Goal: Transaction & Acquisition: Purchase product/service

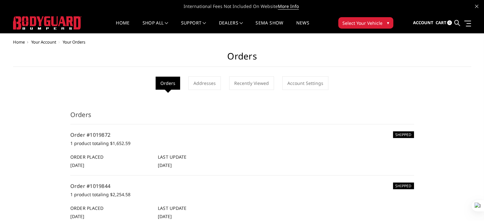
click at [356, 22] on span "Select Your Vehicle" at bounding box center [362, 23] width 40 height 7
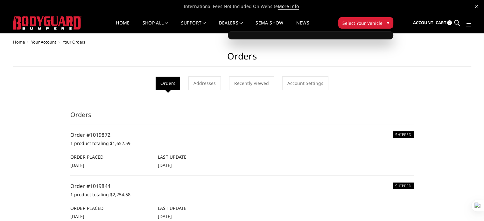
click at [387, 21] on span "▾" at bounding box center [388, 22] width 2 height 7
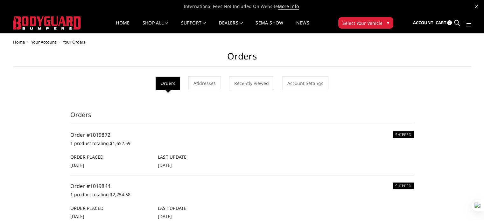
click at [387, 21] on span "▾" at bounding box center [388, 22] width 2 height 7
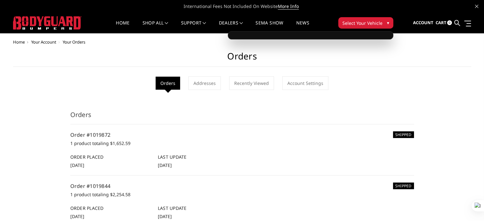
click at [384, 21] on button "Select Your Vehicle ▾" at bounding box center [365, 22] width 55 height 11
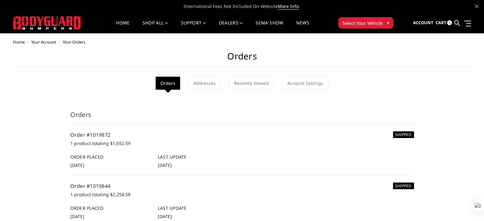
click at [384, 21] on button "Select Your Vehicle ▾" at bounding box center [365, 22] width 55 height 11
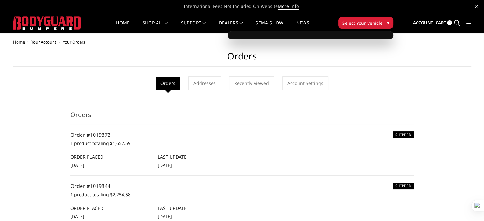
click at [388, 21] on span "▾" at bounding box center [388, 22] width 2 height 7
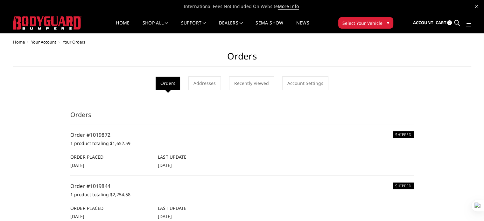
click at [388, 21] on span "▾" at bounding box center [388, 22] width 2 height 7
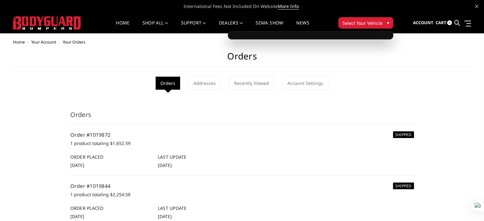
click at [388, 21] on span "▾" at bounding box center [388, 22] width 2 height 7
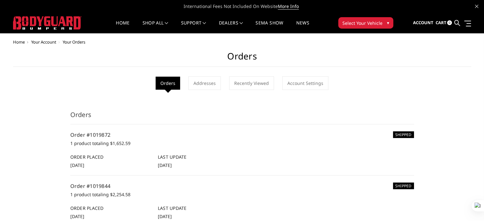
click at [388, 21] on span "▾" at bounding box center [388, 22] width 2 height 7
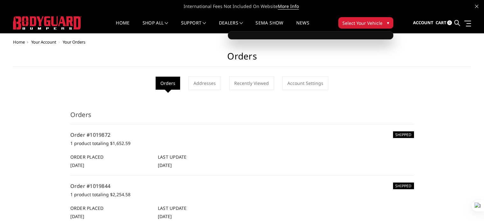
click at [388, 21] on span "▾" at bounding box center [388, 22] width 2 height 7
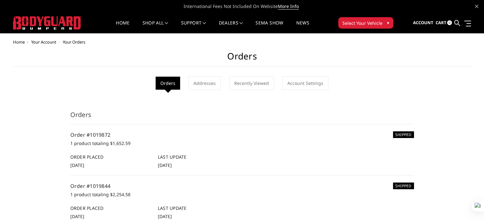
click at [387, 26] on button "Select Your Vehicle ▾" at bounding box center [365, 22] width 55 height 11
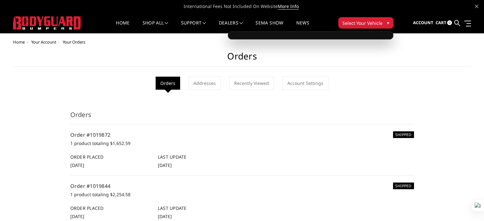
click at [381, 25] on button "Select Your Vehicle ▾" at bounding box center [365, 22] width 55 height 11
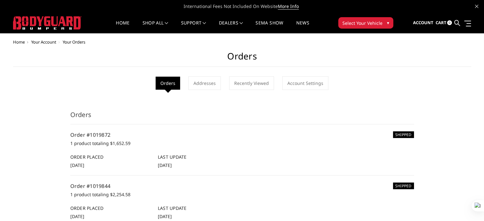
click at [381, 25] on button "Select Your Vehicle ▾" at bounding box center [365, 22] width 55 height 11
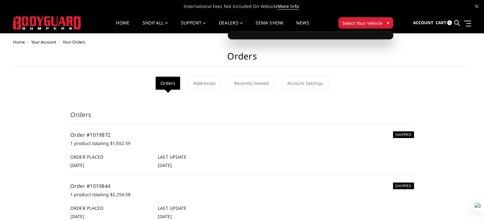
click at [381, 25] on button "Select Your Vehicle ▾" at bounding box center [365, 22] width 55 height 11
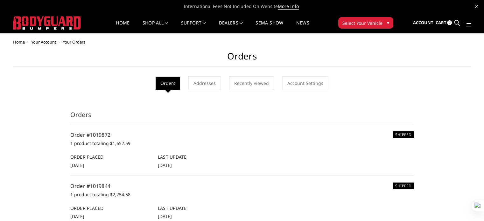
click at [381, 25] on button "Select Your Vehicle ▾" at bounding box center [365, 22] width 55 height 11
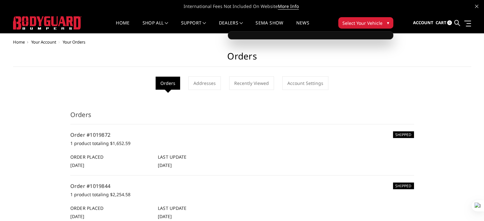
click at [387, 24] on span "▾" at bounding box center [388, 22] width 2 height 7
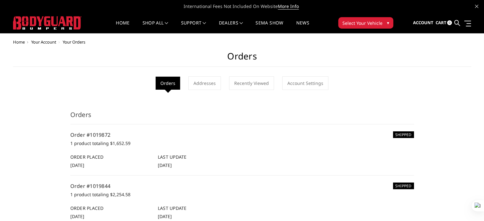
click at [387, 24] on span "▾" at bounding box center [388, 22] width 2 height 7
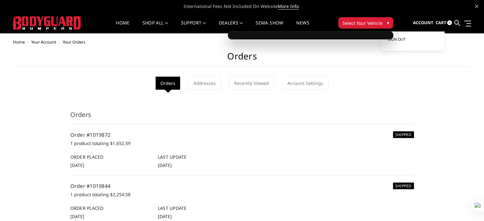
click at [402, 38] on span "Sign out" at bounding box center [396, 39] width 18 height 5
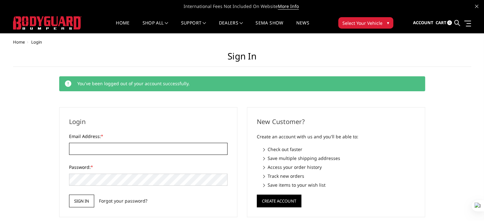
type input "[EMAIL_ADDRESS][DOMAIN_NAME]"
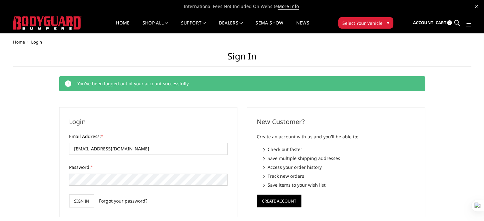
click at [81, 204] on input "Sign in" at bounding box center [81, 201] width 25 height 13
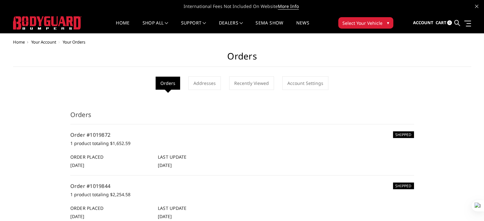
click at [362, 27] on button "Select Your Vehicle ▾" at bounding box center [365, 22] width 55 height 11
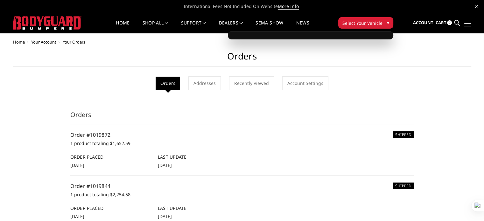
click at [465, 24] on link at bounding box center [466, 23] width 9 height 7
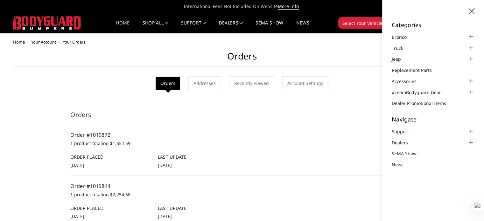
click at [124, 22] on link "Home" at bounding box center [123, 27] width 14 height 12
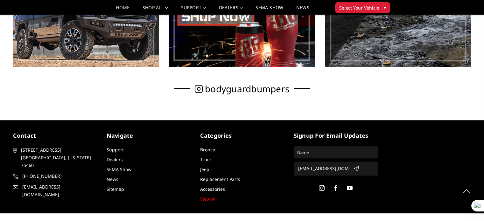
scroll to position [445, 0]
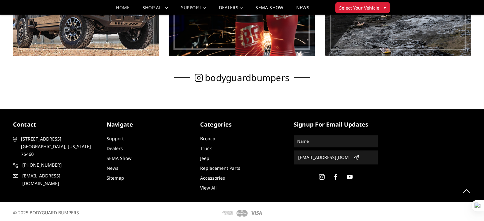
click at [212, 187] on link "View All" at bounding box center [208, 188] width 17 height 6
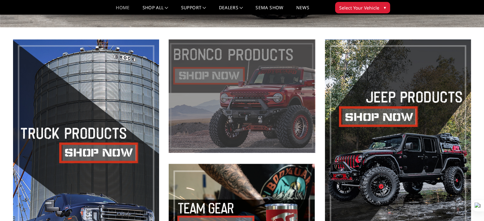
scroll to position [223, 0]
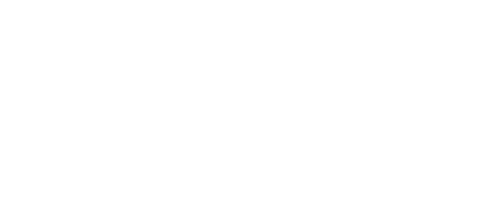
click at [0, 0] on html at bounding box center [0, 0] width 0 height 0
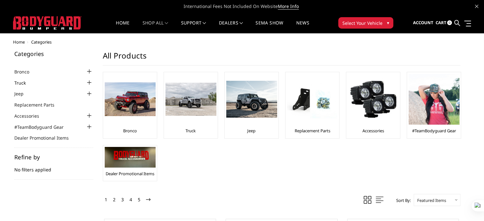
click at [30, 84] on link "Truck" at bounding box center [23, 82] width 19 height 7
click at [20, 84] on link "Truck" at bounding box center [23, 82] width 19 height 7
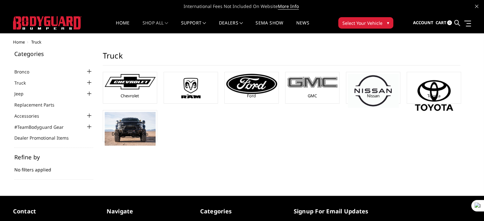
click at [331, 94] on div "GMC" at bounding box center [312, 88] width 51 height 28
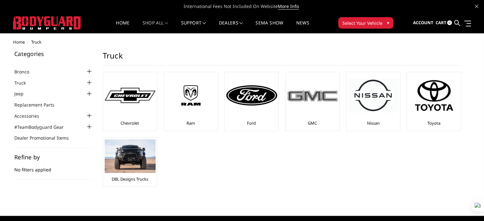
click at [318, 100] on img at bounding box center [312, 95] width 51 height 14
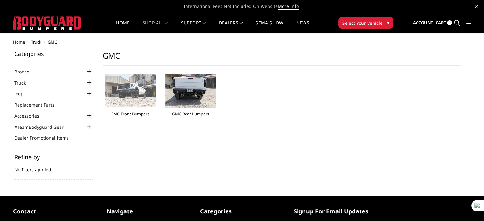
click at [140, 98] on img at bounding box center [130, 90] width 51 height 33
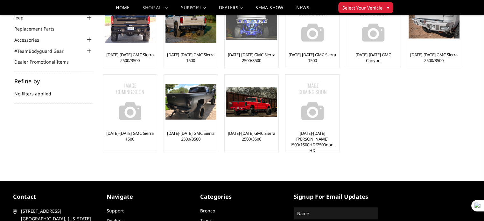
scroll to position [64, 0]
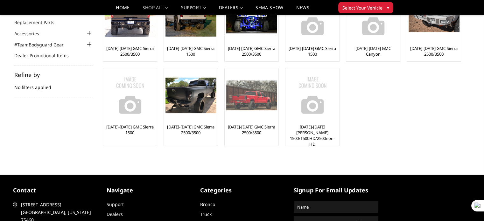
click at [258, 114] on div at bounding box center [251, 95] width 51 height 51
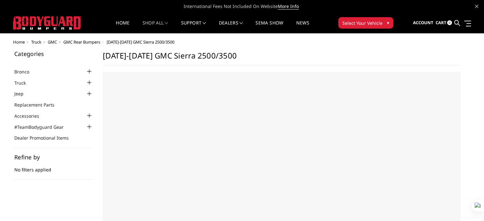
select select "US"
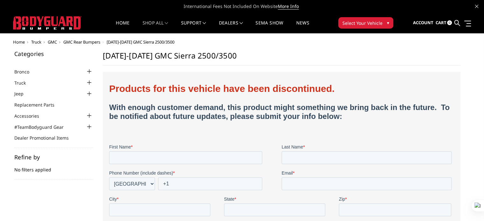
click at [373, 24] on span "Select Your Vehicle" at bounding box center [362, 23] width 40 height 7
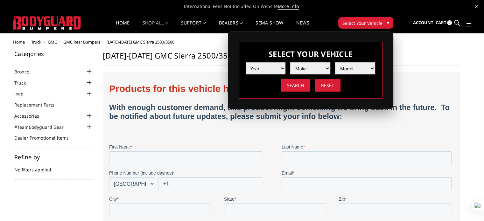
click at [279, 70] on select "Year [DATE] 2024 2023 2022 2021 2020 2019 2018 2017 2016 2015 2014 2013 2012 20…" at bounding box center [265, 68] width 40 height 12
select select "yr_2001"
click at [245, 62] on select "Year [DATE] 2024 2023 2022 2021 2020 2019 2018 2017 2016 2015 2014 2013 2012 20…" at bounding box center [265, 68] width 40 height 12
click at [324, 68] on select "Make Chevrolet Ford Ram" at bounding box center [310, 68] width 40 height 12
click at [327, 66] on select "Make Chevrolet Ford Ram" at bounding box center [310, 68] width 40 height 12
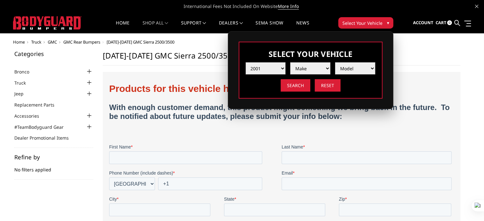
click at [327, 66] on select "Make Chevrolet Ford Ram" at bounding box center [310, 68] width 40 height 12
click at [290, 62] on select "Make Chevrolet Ford Ram" at bounding box center [310, 68] width 40 height 12
click at [327, 66] on select "Make Chevrolet Ford Ram" at bounding box center [310, 68] width 40 height 12
click at [311, 68] on select "Make Chevrolet Ford Ram" at bounding box center [310, 68] width 40 height 12
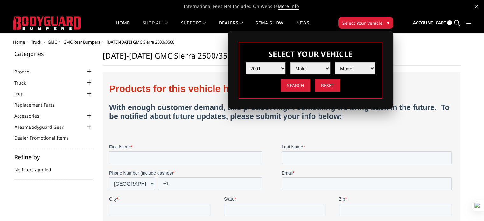
select select "mk_chevrolet"
click at [290, 62] on select "Make Chevrolet Ford Ram" at bounding box center [310, 68] width 40 height 12
click at [355, 69] on select "Model Silvarado 2500 /3500" at bounding box center [355, 68] width 40 height 12
click at [328, 71] on select "Make Chevrolet Ford Ram" at bounding box center [310, 68] width 40 height 12
click at [273, 63] on select "Year [DATE] 2024 2023 2022 2021 2020 2019 2018 2017 2016 2015 2014 2013 2012 20…" at bounding box center [265, 68] width 40 height 12
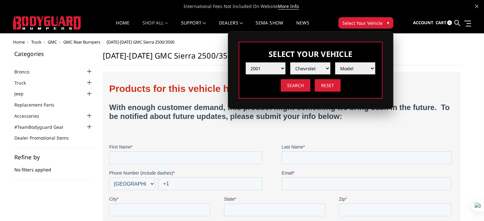
select select "yr_2007"
click at [245, 62] on select "Year [DATE] 2024 2023 2022 2021 2020 2019 2018 2017 2016 2015 2014 2013 2012 20…" at bounding box center [265, 68] width 40 height 12
click at [321, 69] on select "Make Chevrolet Ford GMC Ram Toyota" at bounding box center [310, 68] width 40 height 12
select select "mk_gmc"
click at [290, 62] on select "Make Chevrolet Ford GMC Ram Toyota" at bounding box center [310, 68] width 40 height 12
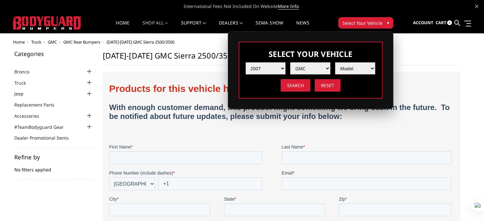
click at [352, 68] on select "Model Sierra 1500 Sierra 2500 / 3500 Yukon 1500" at bounding box center [355, 68] width 40 height 12
select select "md_sierra-2500-3500"
click at [335, 62] on select "Model Sierra 1500 Sierra 2500 / 3500 Yukon 1500" at bounding box center [355, 68] width 40 height 12
click at [296, 85] on input "Search" at bounding box center [295, 85] width 30 height 12
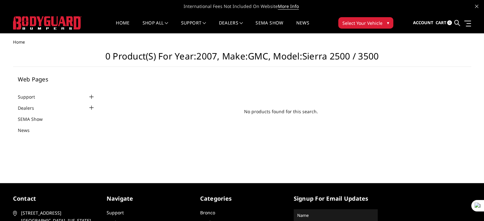
click at [363, 22] on span "Select Your Vehicle" at bounding box center [362, 23] width 40 height 7
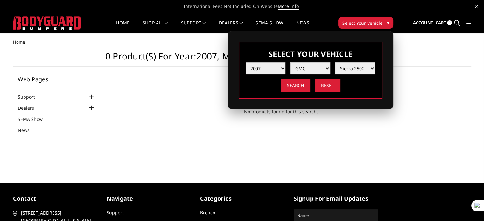
click at [276, 66] on select "Year 2025 2024 2023 2022 2021 2020 2019 2018 2017 2016 2015 2014 2013 2012 2011…" at bounding box center [265, 68] width 40 height 12
select select "yr_2001"
click at [245, 62] on select "Year 2025 2024 2023 2022 2021 2020 2019 2018 2017 2016 2015 2014 2013 2012 2011…" at bounding box center [265, 68] width 40 height 12
select select "-1"
click at [315, 67] on select "Make Chevrolet Ford Ram" at bounding box center [310, 68] width 40 height 12
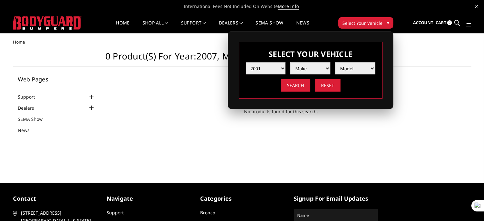
click at [276, 65] on select "Year [DATE] 2024 2023 2022 2021 2020 2019 2018 2017 2016 2015 2014 2013 2012 20…" at bounding box center [265, 68] width 40 height 12
click at [245, 62] on select "Year [DATE] 2024 2023 2022 2021 2020 2019 2018 2017 2016 2015 2014 2013 2012 20…" at bounding box center [265, 68] width 40 height 12
click at [314, 66] on select "Make Chevrolet Ford Ram" at bounding box center [310, 68] width 40 height 12
click at [278, 66] on select "Year 2025 2024 2023 2022 2021 2020 2019 2018 2017 2016 2015 2014 2013 2012 2011…" at bounding box center [265, 68] width 40 height 12
select select "yr_2003"
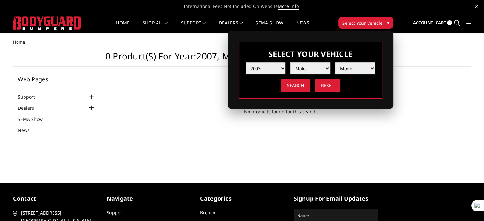
click at [245, 62] on select "Year 2025 2024 2023 2022 2021 2020 2019 2018 2017 2016 2015 2014 2013 2012 2011…" at bounding box center [265, 68] width 40 height 12
click at [313, 68] on select "Make Chevrolet Ford GMC Ram" at bounding box center [310, 68] width 40 height 12
select select "mk_gmc"
click at [290, 62] on select "Make Chevrolet Ford GMC Ram" at bounding box center [310, 68] width 40 height 12
click at [366, 67] on select "Model Sierra 1500 Sierra 2500 / 3500" at bounding box center [355, 68] width 40 height 12
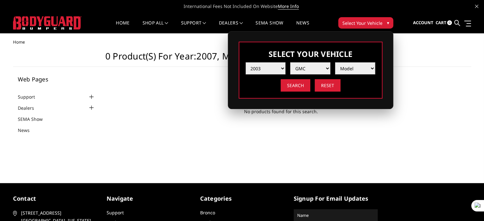
select select "md_sierra-2500-3500"
click at [335, 62] on select "Model Sierra 1500 Sierra 2500 / 3500" at bounding box center [355, 68] width 40 height 12
click at [297, 82] on input "Search" at bounding box center [295, 85] width 30 height 12
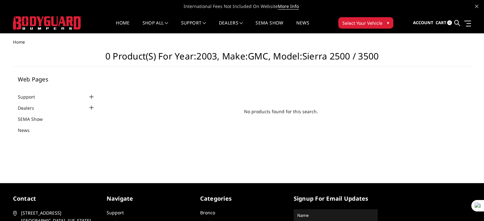
click at [351, 20] on span "Select Your Vehicle" at bounding box center [362, 23] width 40 height 7
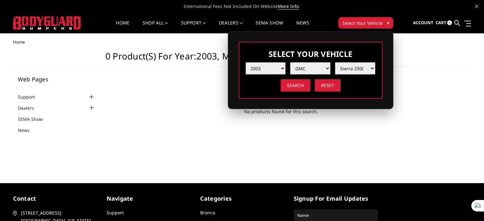
click at [281, 67] on select "Year 2025 2024 2023 2022 2021 2020 2019 2018 2017 2016 2015 2014 2013 2012 2011…" at bounding box center [265, 68] width 40 height 12
select select "yr_2004"
click at [245, 62] on select "Year 2025 2024 2023 2022 2021 2020 2019 2018 2017 2016 2015 2014 2013 2012 2011…" at bounding box center [265, 68] width 40 height 12
select select "-1"
click at [318, 70] on select "Make Chevrolet Ford GMC Ram" at bounding box center [310, 68] width 40 height 12
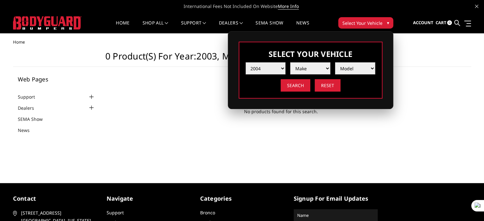
select select "mk_gmc"
click at [290, 62] on select "Make Chevrolet Ford GMC Ram" at bounding box center [310, 68] width 40 height 12
click at [356, 67] on select "Model Sierra 1500 Sierra 2500 / 3500" at bounding box center [355, 68] width 40 height 12
select select "md_sierra-2500-3500"
click at [335, 62] on select "Model Sierra 1500 Sierra 2500 / 3500" at bounding box center [355, 68] width 40 height 12
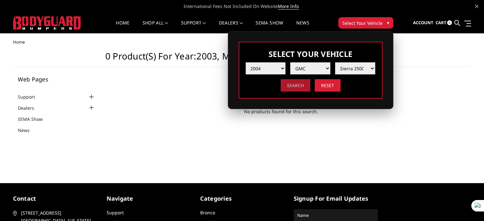
click at [306, 88] on input "Search" at bounding box center [295, 85] width 30 height 12
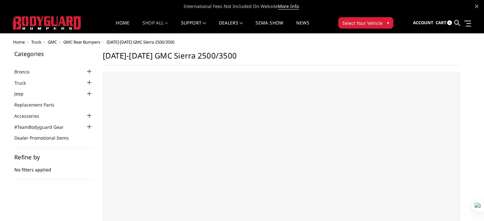
select select "US"
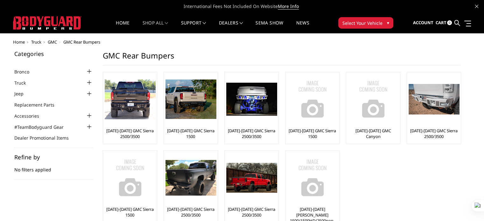
click at [472, 169] on div "Categories Bronco [DATE]-[DATE] Bronco Front [DATE]-[DATE] Bronco Rear [DATE]-[…" at bounding box center [242, 146] width 465 height 190
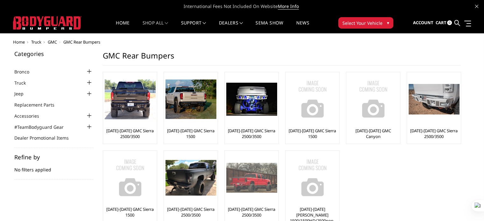
click at [269, 194] on div at bounding box center [251, 177] width 51 height 51
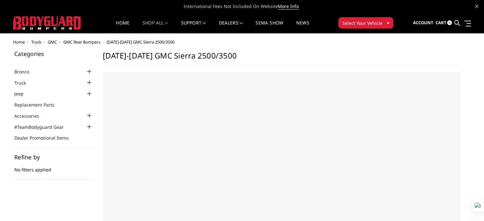
select select "US"
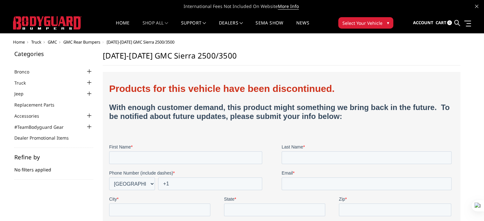
scroll to position [32, 0]
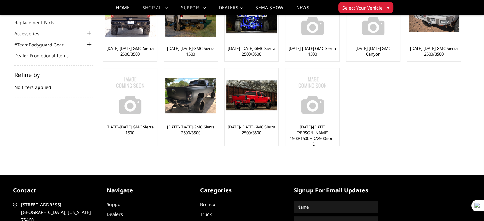
scroll to position [32, 0]
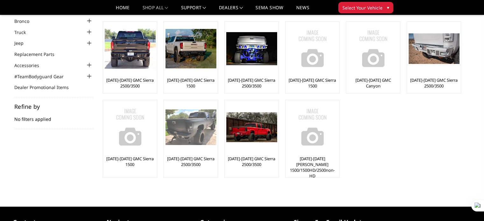
click at [198, 134] on img at bounding box center [190, 127] width 51 height 36
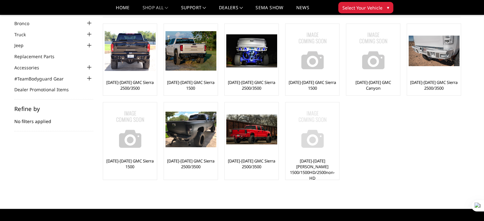
scroll to position [19, 0]
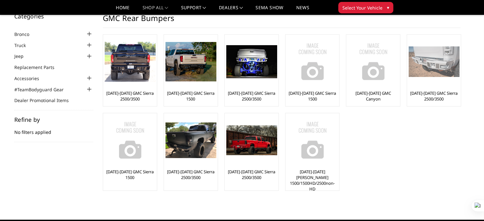
click at [436, 84] on div at bounding box center [433, 61] width 51 height 51
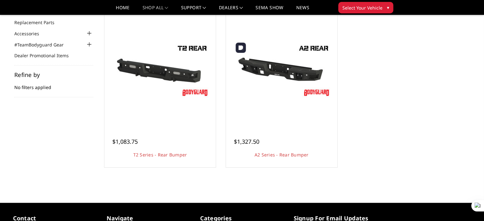
scroll to position [32, 0]
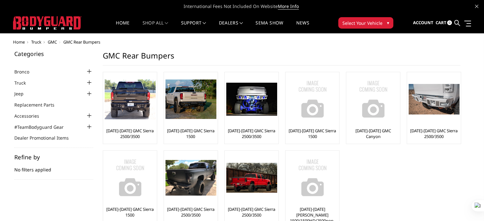
click at [354, 24] on span "Select Your Vehicle" at bounding box center [362, 23] width 40 height 7
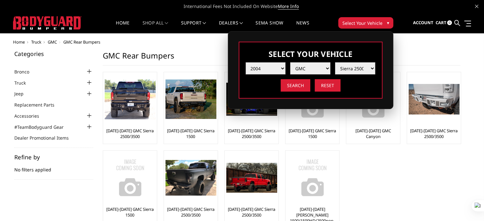
click at [285, 67] on select "Year [DATE] 2024 2023 2022 2021 2020 2019 2018 2017 2016 2015 2014 2013 2012 20…" at bounding box center [265, 68] width 40 height 12
select select "yr_2016"
click at [245, 62] on select "Year [DATE] 2024 2023 2022 2021 2020 2019 2018 2017 2016 2015 2014 2013 2012 20…" at bounding box center [265, 68] width 40 height 12
select select "-1"
click at [318, 70] on select "Make Chevrolet Ford GMC Nissan Ram Toyota" at bounding box center [310, 68] width 40 height 12
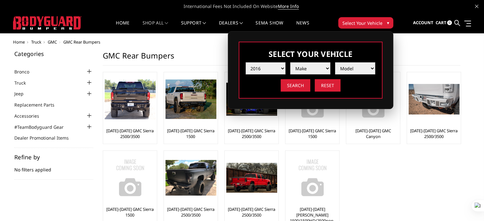
click at [316, 68] on select "Make Chevrolet Ford GMC Nissan Ram Toyota" at bounding box center [310, 68] width 40 height 12
select select "mk_chevrolet"
click at [290, 62] on select "Make Chevrolet Ford GMC Nissan Ram Toyota" at bounding box center [310, 68] width 40 height 12
click at [348, 65] on select "Model Colorado Silverado 1500 Silverado 2500 / 3500 Tahoe/Suburban 1500" at bounding box center [355, 68] width 40 height 12
select select "md_silverado-1500"
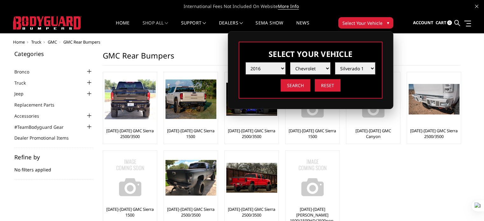
click at [335, 62] on select "Model Colorado Silverado 1500 Silverado 2500 / 3500 Tahoe/Suburban 1500" at bounding box center [355, 68] width 40 height 12
click at [355, 69] on select "Model Colorado Silverado 1500 Silverado 2500 / 3500 Tahoe/Suburban 1500" at bounding box center [355, 68] width 40 height 12
click at [293, 85] on input "Search" at bounding box center [295, 85] width 30 height 12
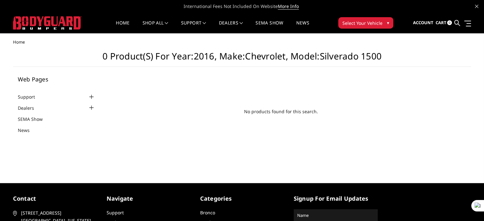
click at [288, 113] on span "No products found for this search." at bounding box center [281, 111] width 352 height 7
click at [302, 113] on span "No products found for this search." at bounding box center [281, 111] width 352 height 7
click at [321, 114] on span "No products found for this search." at bounding box center [281, 111] width 352 height 7
click at [362, 23] on span "Select Your Vehicle" at bounding box center [362, 23] width 40 height 7
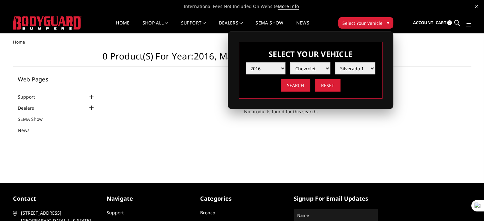
click at [279, 67] on select "Year [DATE] 2024 2023 2022 2021 2020 2019 2018 2017 2016 2015 2014 2013 2012 20…" at bounding box center [265, 68] width 40 height 12
click at [193, 108] on span "No products found for this search." at bounding box center [281, 111] width 352 height 7
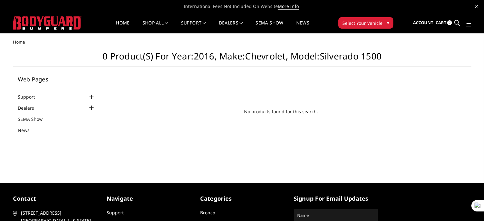
click at [361, 24] on span "Select Your Vehicle" at bounding box center [362, 23] width 40 height 7
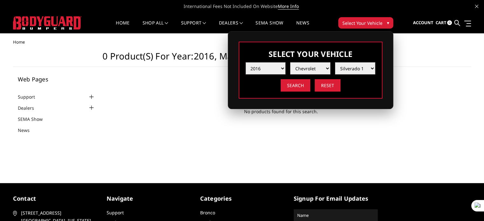
click at [274, 68] on select "Year [DATE] 2024 2023 2022 2021 2020 2019 2018 2017 2016 2015 2014 2013 2012 20…" at bounding box center [265, 68] width 40 height 12
select select "yr_2001"
click at [245, 62] on select "Year [DATE] 2024 2023 2022 2021 2020 2019 2018 2017 2016 2015 2014 2013 2012 20…" at bounding box center [265, 68] width 40 height 12
select select "-1"
click at [313, 71] on select "Make Chevrolet Ford Ram" at bounding box center [310, 68] width 40 height 12
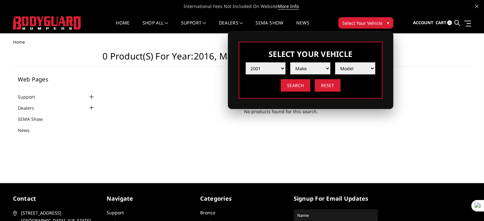
select select "mk_chevrolet"
click at [290, 62] on select "Make Chevrolet Ford Ram" at bounding box center [310, 68] width 40 height 12
click at [346, 68] on select "Model Silvarado 2500 /3500" at bounding box center [355, 68] width 40 height 12
click at [347, 71] on select "Model Silvarado 2500 /3500" at bounding box center [355, 68] width 40 height 12
select select "md_silvarado-2500-3500"
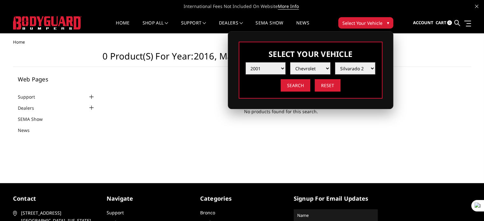
click at [335, 62] on select "Model Silvarado 2500 /3500" at bounding box center [355, 68] width 40 height 12
click at [301, 84] on input "Search" at bounding box center [295, 85] width 30 height 12
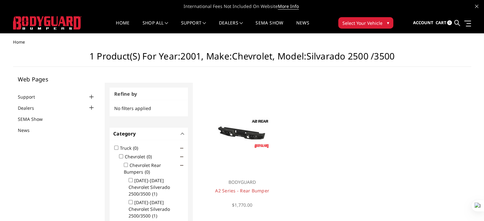
click at [382, 20] on button "Select Your Vehicle ▾" at bounding box center [365, 22] width 55 height 11
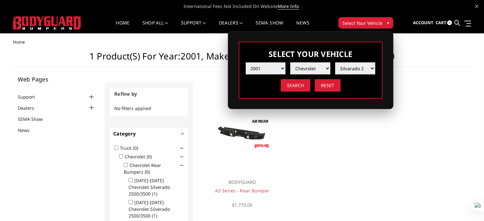
click at [279, 70] on select "Year [DATE] 2024 2023 2022 2021 2020 2019 2018 2017 2016 2015 2014 2013 2012 20…" at bounding box center [265, 68] width 40 height 12
select select "yr_2002"
click at [245, 62] on select "Year [DATE] 2024 2023 2022 2021 2020 2019 2018 2017 2016 2015 2014 2013 2012 20…" at bounding box center [265, 68] width 40 height 12
select select "-1"
click at [320, 70] on select "Make Chevrolet Ford Ram" at bounding box center [310, 68] width 40 height 12
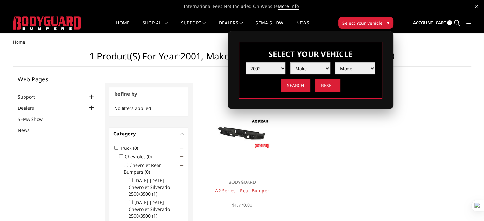
select select "mk_chevrolet"
click at [290, 62] on select "Make Chevrolet Ford Ram" at bounding box center [310, 68] width 40 height 12
click at [364, 70] on select "Model Silverado 2500 /3500" at bounding box center [355, 68] width 40 height 12
select select "md_silverado-2500-3500"
click at [335, 62] on select "Model Silverado 2500 /3500" at bounding box center [355, 68] width 40 height 12
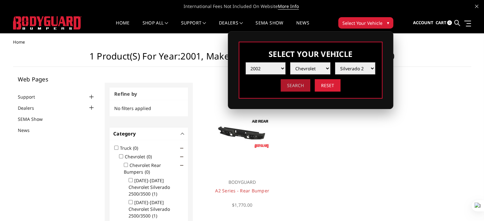
click at [298, 84] on input "Search" at bounding box center [295, 85] width 30 height 12
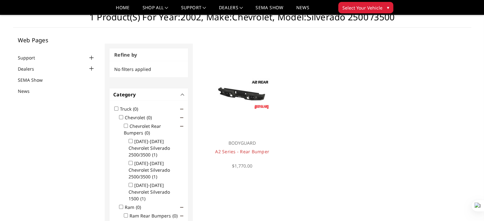
scroll to position [19, 0]
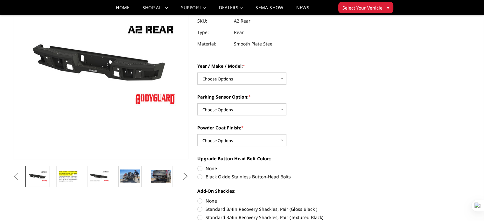
click at [128, 179] on img at bounding box center [130, 175] width 20 height 13
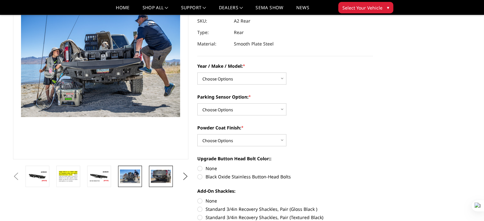
click at [164, 181] on img at bounding box center [161, 176] width 20 height 13
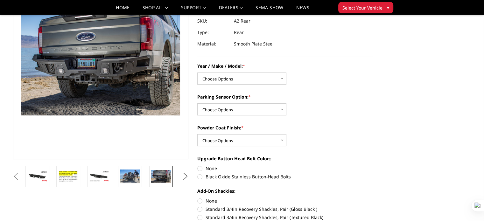
click at [163, 176] on img at bounding box center [161, 176] width 20 height 13
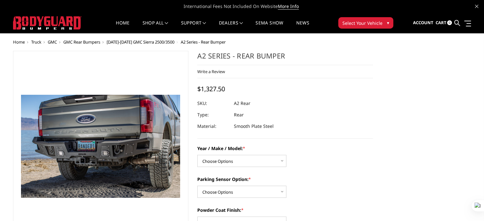
click at [363, 25] on span "Select Your Vehicle" at bounding box center [362, 23] width 40 height 7
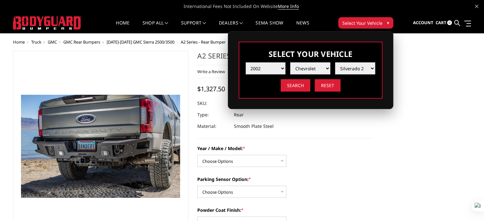
click at [279, 67] on select "Year [DATE] 2024 2023 2022 2021 2020 2019 2018 2017 2016 2015 2014 2013 2012 20…" at bounding box center [265, 68] width 40 height 12
select select "yr_2003"
click at [245, 62] on select "Year [DATE] 2024 2023 2022 2021 2020 2019 2018 2017 2016 2015 2014 2013 2012 20…" at bounding box center [265, 68] width 40 height 12
select select "-1"
click at [315, 68] on select "Make Chevrolet Ford GMC Ram" at bounding box center [310, 68] width 40 height 12
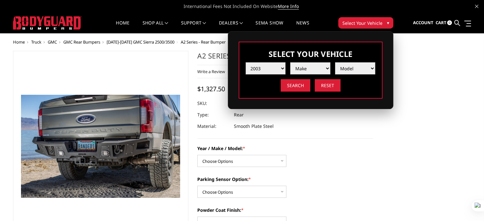
select select "mk_gmc"
click at [290, 62] on select "Make Chevrolet Ford GMC Ram" at bounding box center [310, 68] width 40 height 12
click at [351, 67] on select "Model Sierra 1500 Sierra 2500 / 3500" at bounding box center [355, 68] width 40 height 12
click at [357, 71] on select "Model Sierra 1500 Sierra 2500 / 3500" at bounding box center [355, 68] width 40 height 12
select select "md_sierra-2500-3500"
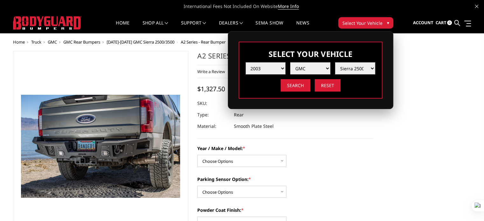
click at [335, 62] on select "Model Sierra 1500 Sierra 2500 / 3500" at bounding box center [355, 68] width 40 height 12
click at [299, 84] on input "Search" at bounding box center [295, 85] width 30 height 12
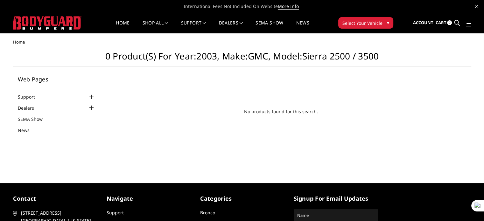
click at [233, 85] on main "No products found for this search." at bounding box center [281, 108] width 362 height 64
click at [364, 25] on span "Select Your Vehicle" at bounding box center [362, 23] width 40 height 7
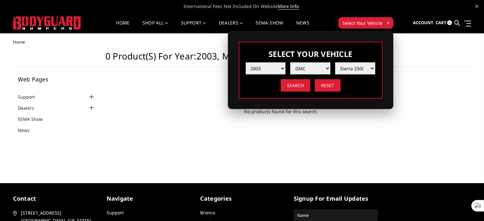
click at [281, 68] on select "Year [DATE] 2024 2023 2022 2021 2020 2019 2018 2017 2016 2015 2014 2013 2012 20…" at bounding box center [265, 68] width 40 height 12
select select "yr_2004"
click at [245, 62] on select "Year [DATE] 2024 2023 2022 2021 2020 2019 2018 2017 2016 2015 2014 2013 2012 20…" at bounding box center [265, 68] width 40 height 12
select select "-1"
click at [310, 69] on select "Make Chevrolet Ford GMC Ram" at bounding box center [310, 68] width 40 height 12
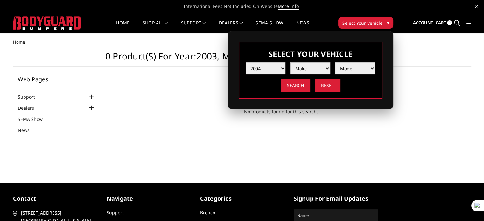
select select "mk_gmc"
click at [290, 62] on select "Make Chevrolet Ford GMC Ram" at bounding box center [310, 68] width 40 height 12
click at [344, 68] on select "Model Sierra 1500 Sierra 2500 / 3500" at bounding box center [355, 68] width 40 height 12
select select "md_sierra-2500-3500"
click at [335, 62] on select "Model Sierra 1500 Sierra 2500 / 3500" at bounding box center [355, 68] width 40 height 12
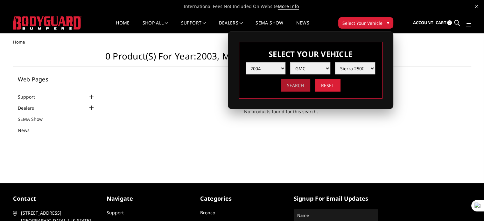
click at [305, 85] on input "Search" at bounding box center [295, 85] width 30 height 12
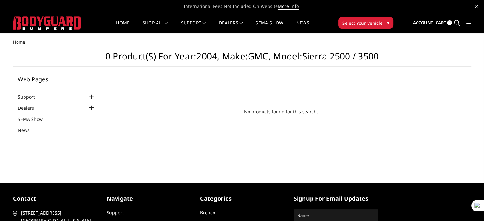
drag, startPoint x: 234, startPoint y: 107, endPoint x: 235, endPoint y: 103, distance: 3.6
click at [234, 106] on main "No products found for this search." at bounding box center [281, 108] width 362 height 64
click at [348, 25] on span "Select Your Vehicle" at bounding box center [362, 23] width 40 height 7
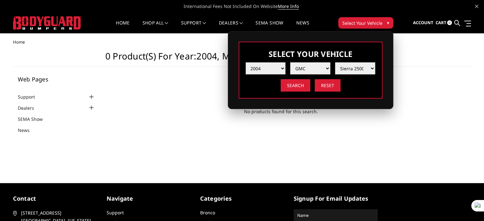
click at [276, 69] on select "Year [DATE] 2024 2023 2022 2021 2020 2019 2018 2017 2016 2015 2014 2013 2012 20…" at bounding box center [265, 68] width 40 height 12
click at [245, 62] on select "Year [DATE] 2024 2023 2022 2021 2020 2019 2018 2017 2016 2015 2014 2013 2012 20…" at bounding box center [265, 68] width 40 height 12
click at [276, 66] on select "Year [DATE] 2024 2023 2022 2021 2020 2019 2018 2017 2016 2015 2014 2013 2012 20…" at bounding box center [265, 68] width 40 height 12
select select "yr_2005"
click at [245, 62] on select "Year [DATE] 2024 2023 2022 2021 2020 2019 2018 2017 2016 2015 2014 2013 2012 20…" at bounding box center [265, 68] width 40 height 12
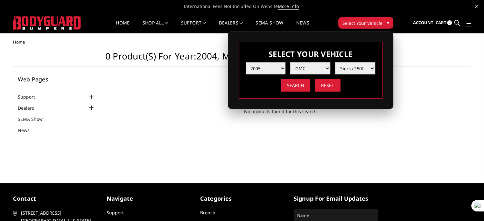
select select "-1"
click at [296, 71] on select "Make Chevrolet Ford GMC Ram" at bounding box center [310, 68] width 40 height 12
select select "mk_gmc"
click at [290, 62] on select "Make Chevrolet Ford GMC Ram" at bounding box center [310, 68] width 40 height 12
click at [347, 67] on select "Model Sierra 1500 Sierra 2500 / 3500" at bounding box center [355, 68] width 40 height 12
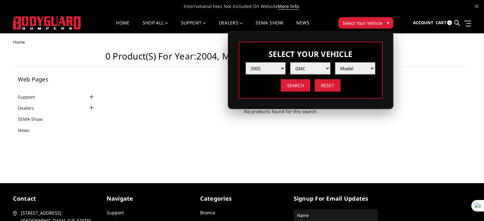
select select "md_sierra-2500-3500"
click at [335, 62] on select "Model Sierra 1500 Sierra 2500 / 3500" at bounding box center [355, 68] width 40 height 12
click at [300, 83] on input "Search" at bounding box center [295, 85] width 30 height 12
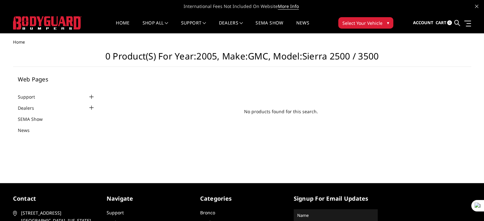
click at [359, 21] on span "Select Your Vehicle" at bounding box center [362, 23] width 40 height 7
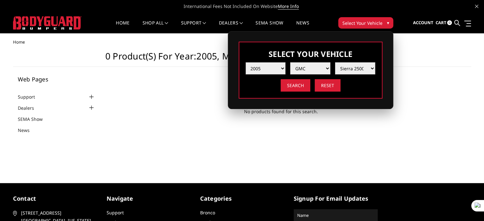
click at [280, 65] on select "Year [DATE] 2024 2023 2022 2021 2020 2019 2018 2017 2016 2015 2014 2013 2012 20…" at bounding box center [265, 68] width 40 height 12
select select "yr_2006"
click at [245, 62] on select "Year [DATE] 2024 2023 2022 2021 2020 2019 2018 2017 2016 2015 2014 2013 2012 20…" at bounding box center [265, 68] width 40 height 12
select select "-1"
click at [312, 70] on select "Make Chevrolet Ford GMC Ram" at bounding box center [310, 68] width 40 height 12
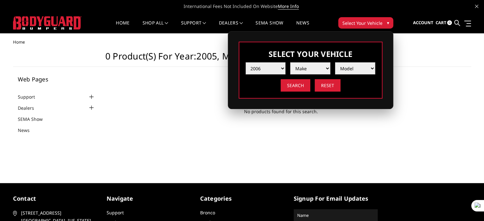
select select "mk_gmc"
click at [290, 62] on select "Make Chevrolet Ford GMC Ram" at bounding box center [310, 68] width 40 height 12
click at [352, 71] on select "Model Sierra 1500 Sierra 2500 / 3500" at bounding box center [355, 68] width 40 height 12
select select "md_sierra-2500-3500"
click at [335, 62] on select "Model Sierra 1500 Sierra 2500 / 3500" at bounding box center [355, 68] width 40 height 12
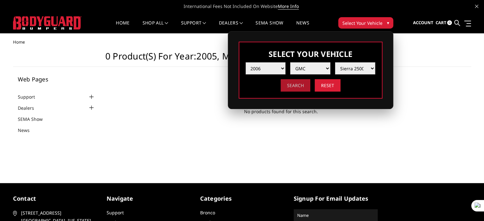
click at [302, 86] on input "Search" at bounding box center [295, 85] width 30 height 12
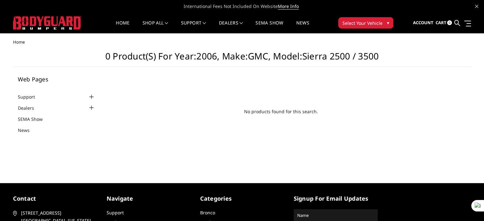
click at [357, 23] on span "Select Your Vehicle" at bounding box center [362, 23] width 40 height 7
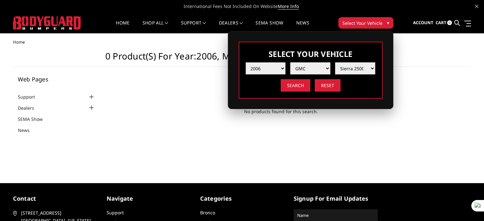
click at [283, 68] on select "Year [DATE] 2024 2023 2022 2021 2020 2019 2018 2017 2016 2015 2014 2013 2012 20…" at bounding box center [265, 68] width 40 height 12
select select "yr_2007"
click at [245, 62] on select "Year [DATE] 2024 2023 2022 2021 2020 2019 2018 2017 2016 2015 2014 2013 2012 20…" at bounding box center [265, 68] width 40 height 12
select select "-1"
click at [312, 67] on select "Make Chevrolet Ford GMC Ram Toyota" at bounding box center [310, 68] width 40 height 12
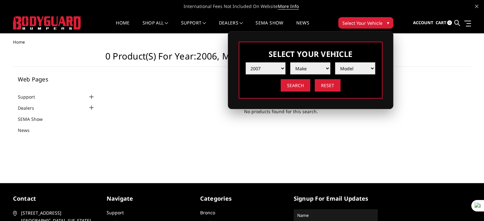
select select "mk_gmc"
click at [290, 62] on select "Make Chevrolet Ford GMC Ram Toyota" at bounding box center [310, 68] width 40 height 12
click at [352, 68] on select "Model Sierra 1500 Sierra 2500 / 3500 Yukon 1500" at bounding box center [355, 68] width 40 height 12
select select "md_sierra-2500-3500"
click at [335, 62] on select "Model Sierra 1500 Sierra 2500 / 3500 Yukon 1500" at bounding box center [355, 68] width 40 height 12
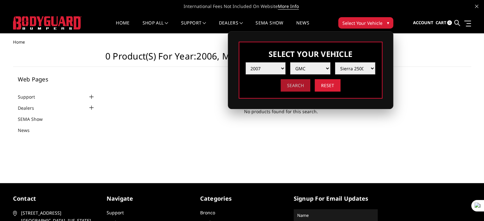
click at [300, 86] on input "Search" at bounding box center [295, 85] width 30 height 12
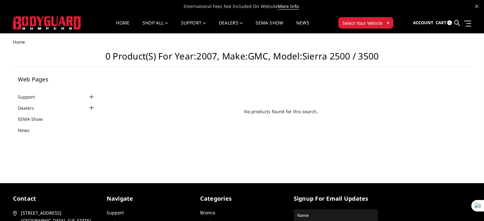
click at [257, 135] on main "No products found for this search." at bounding box center [281, 108] width 362 height 64
